Goal: Information Seeking & Learning: Learn about a topic

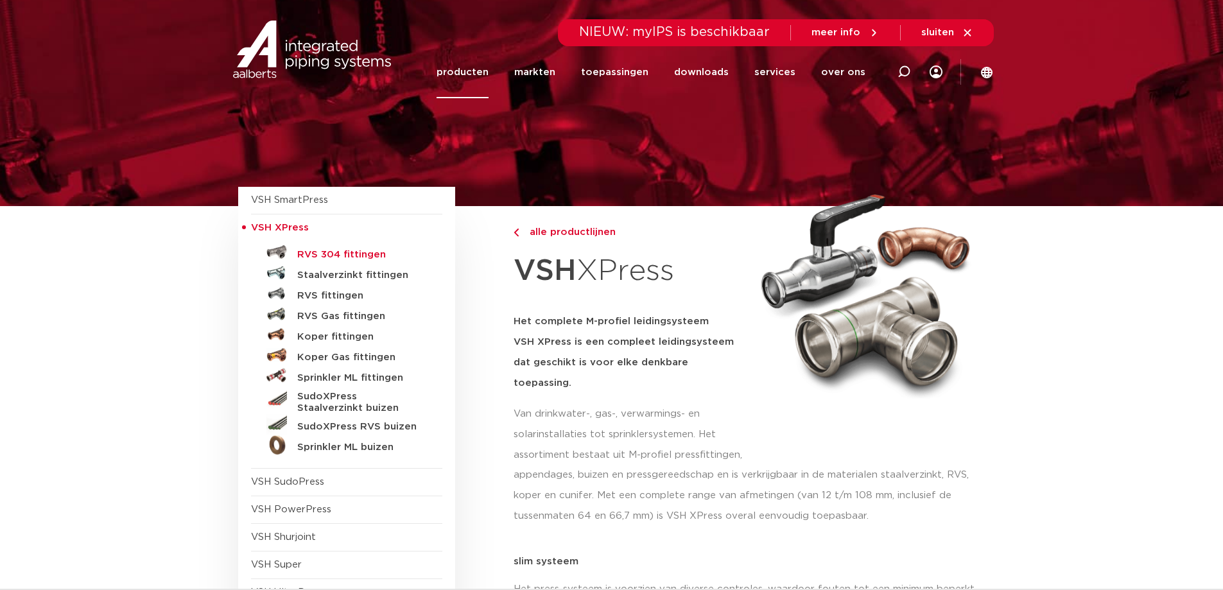
click at [355, 254] on h5 "RVS 304 fittingen" at bounding box center [360, 255] width 127 height 12
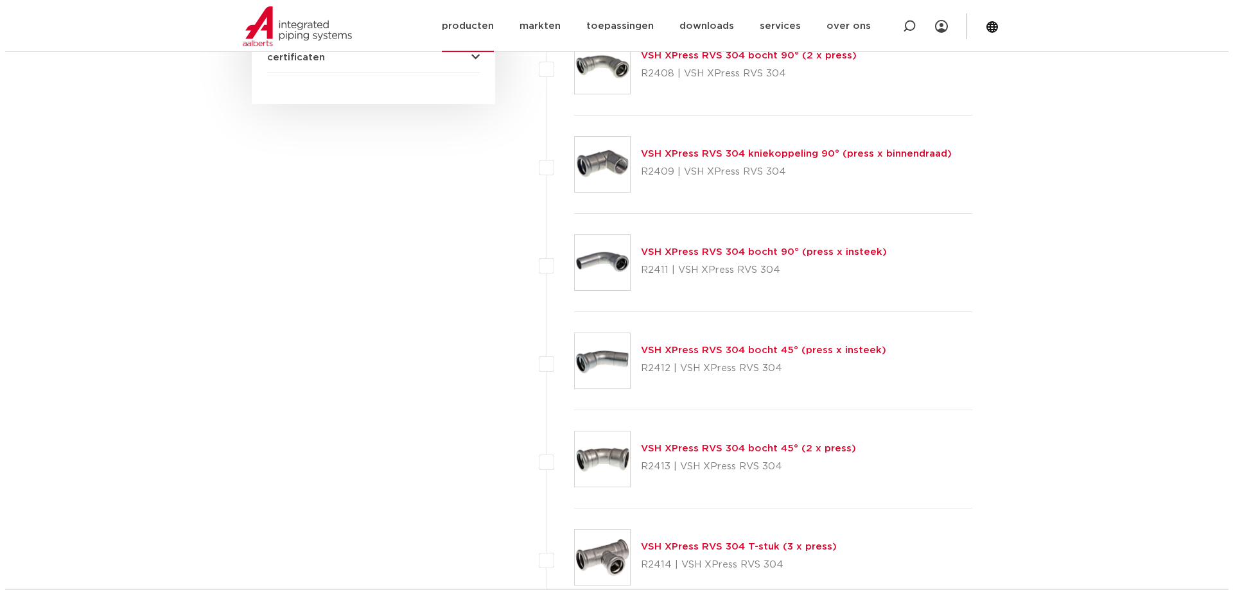
scroll to position [465, 0]
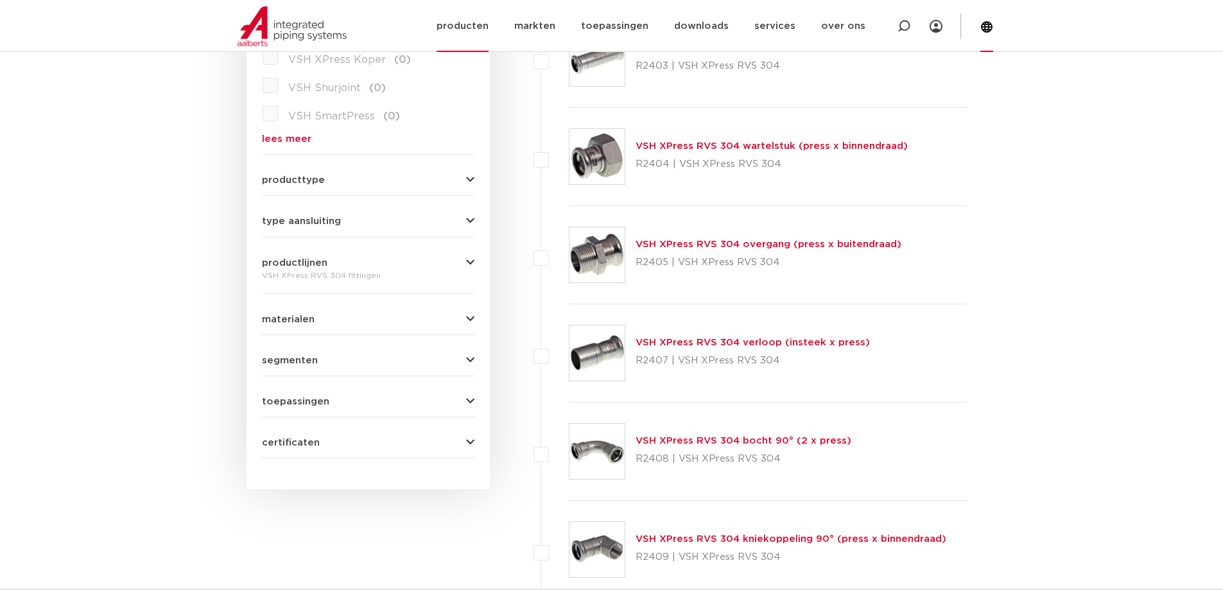
click at [993, 25] on icon at bounding box center [987, 27] width 12 height 12
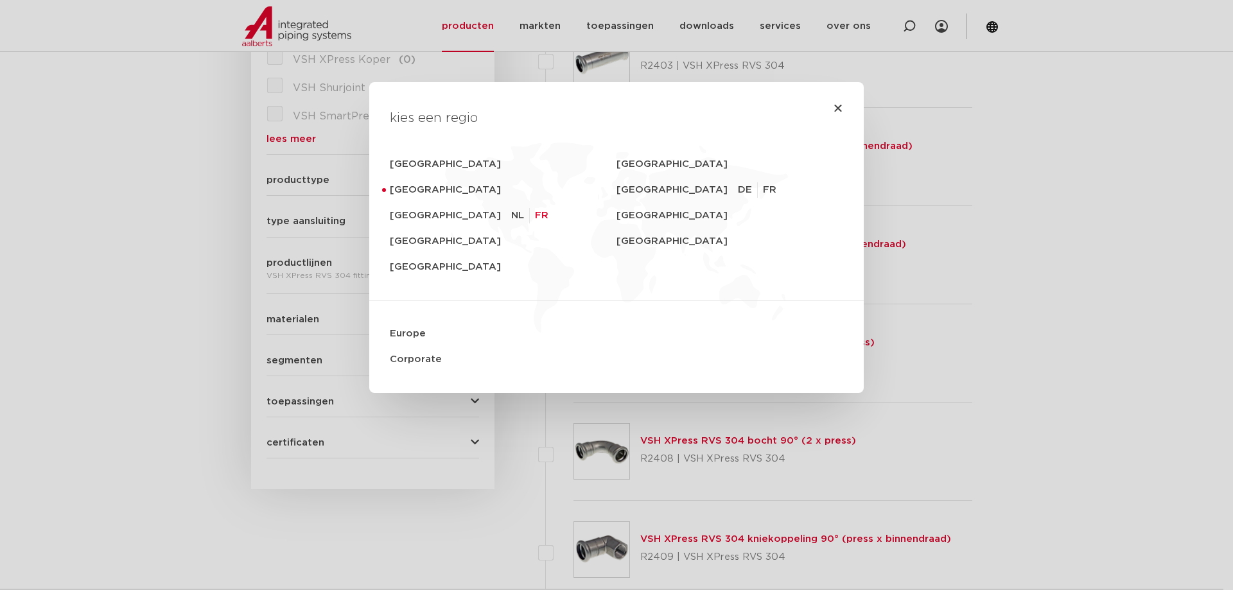
click at [535, 212] on link "FR" at bounding box center [541, 215] width 13 height 15
